Goal: Task Accomplishment & Management: Use online tool/utility

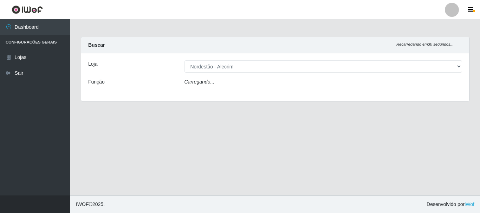
select select "453"
click at [222, 85] on div "Carregando..." at bounding box center [323, 83] width 289 height 10
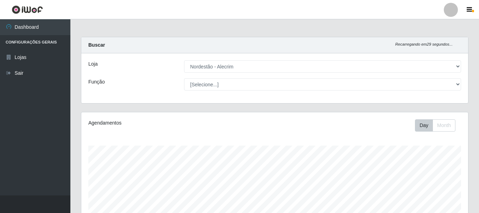
scroll to position [146, 387]
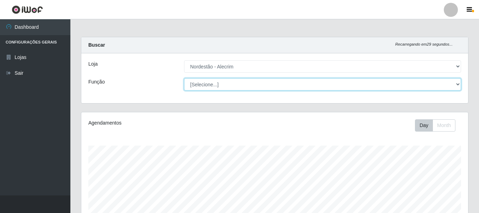
drag, startPoint x: 225, startPoint y: 85, endPoint x: 224, endPoint y: 90, distance: 5.0
click at [225, 85] on select "[Selecione...] Balconista + Balconista de Padaria Balconista de Padaria ++ Emba…" at bounding box center [322, 84] width 277 height 12
select select "1"
click at [184, 78] on select "[Selecione...] Balconista + Balconista de Padaria Balconista de Padaria ++ Emba…" at bounding box center [322, 84] width 277 height 12
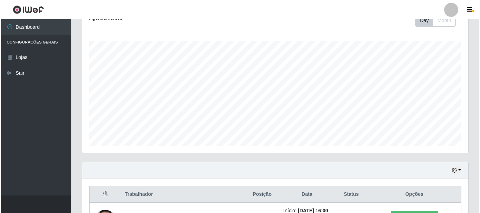
scroll to position [130, 0]
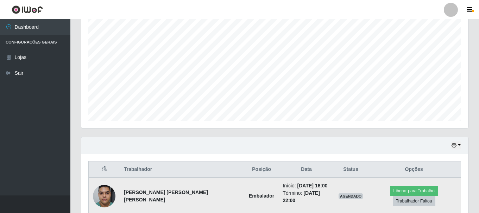
click at [110, 194] on img at bounding box center [104, 196] width 23 height 30
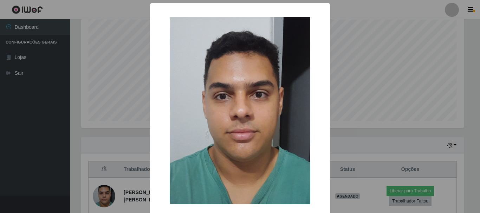
click at [388, 42] on div "× OK Cancel" at bounding box center [240, 106] width 480 height 213
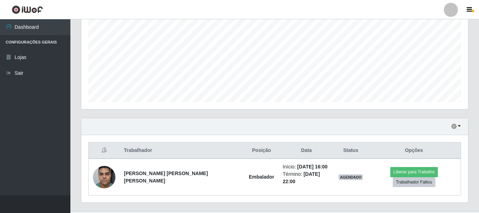
scroll to position [160, 0]
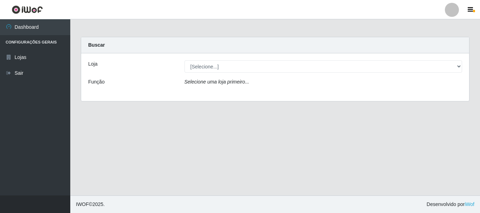
select select "453"
click at [185, 60] on select "[Selecione...] Nordestão - Alecrim" at bounding box center [324, 66] width 278 height 12
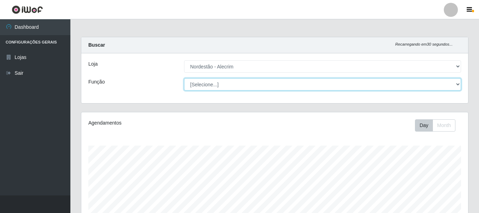
scroll to position [146, 387]
click at [207, 83] on select "[Selecione...] Balconista + Balconista de Padaria Balconista de Padaria ++ Emba…" at bounding box center [322, 84] width 277 height 12
select select "1"
click at [184, 78] on select "[Selecione...] Balconista + Balconista de Padaria Balconista de Padaria ++ Emba…" at bounding box center [322, 84] width 277 height 12
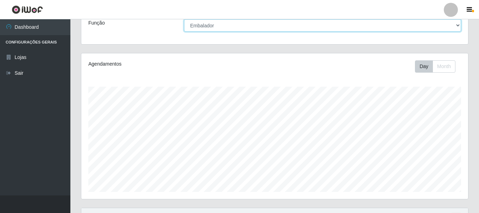
scroll to position [160, 0]
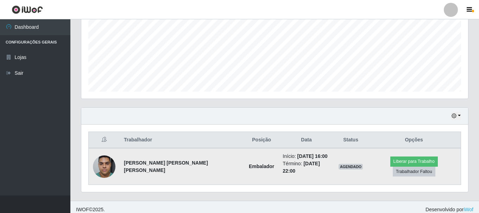
click at [100, 165] on img at bounding box center [104, 167] width 23 height 30
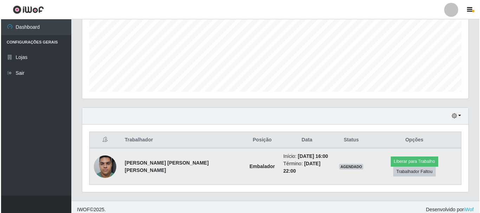
scroll to position [146, 383]
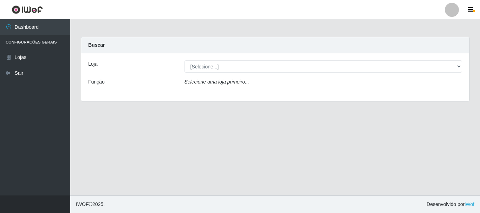
click at [203, 73] on div "Loja [Selecione...] Nordestão - Alecrim Função Selecione uma loja primeiro..." at bounding box center [275, 77] width 388 height 48
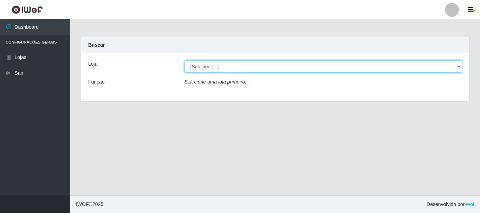
click at [202, 69] on select "[Selecione...] Nordestão - Alecrim" at bounding box center [324, 66] width 278 height 12
select select "453"
click at [185, 60] on select "[Selecione...] Nordestão - Alecrim" at bounding box center [324, 66] width 278 height 12
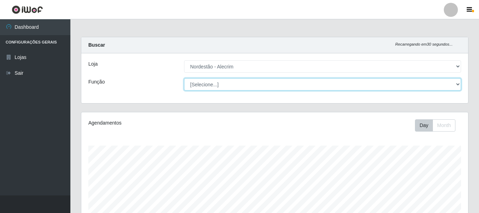
scroll to position [146, 387]
click at [207, 84] on select "[Selecione...] Balconista + Balconista de Padaria Balconista de Padaria ++ Emba…" at bounding box center [322, 84] width 277 height 12
select select "1"
click at [184, 78] on select "[Selecione...] Balconista + Balconista de Padaria Balconista de Padaria ++ Emba…" at bounding box center [322, 84] width 277 height 12
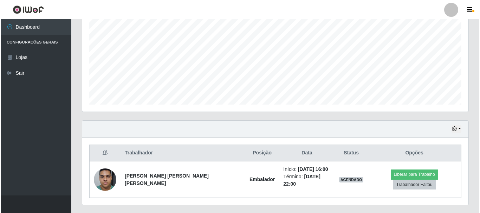
scroll to position [160, 0]
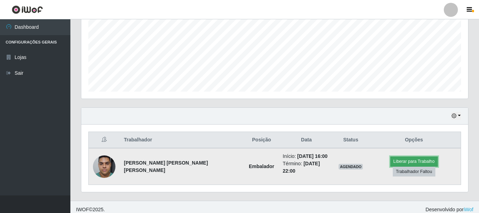
click at [393, 165] on button "Liberar para Trabalho" at bounding box center [413, 162] width 47 height 10
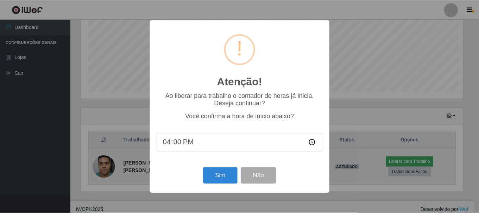
scroll to position [146, 383]
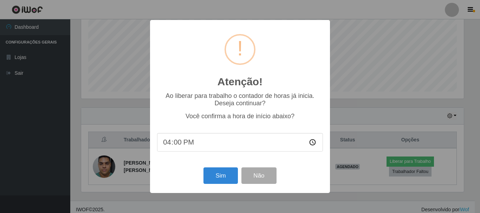
click at [180, 144] on input "16:00" at bounding box center [240, 142] width 166 height 19
type input "16:00"
click at [218, 180] on button "Sim" at bounding box center [221, 176] width 34 height 17
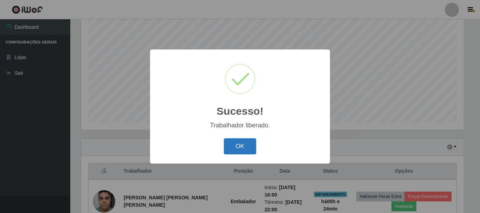
click at [237, 142] on button "OK" at bounding box center [240, 147] width 33 height 17
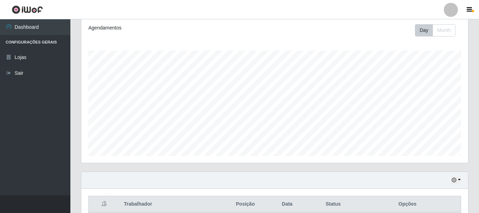
scroll to position [95, 0]
